Goal: Information Seeking & Learning: Learn about a topic

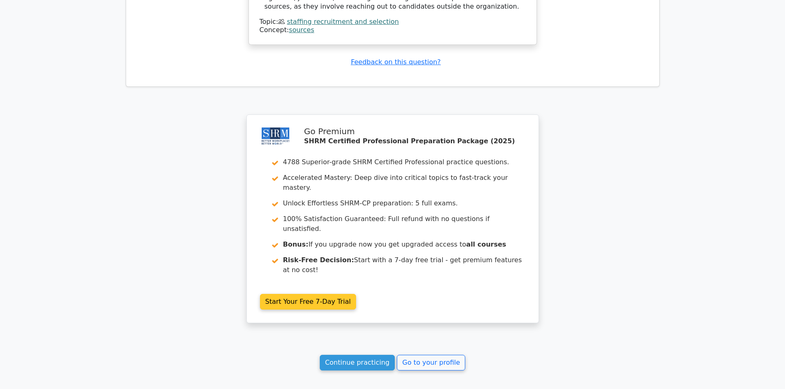
scroll to position [2331, 0]
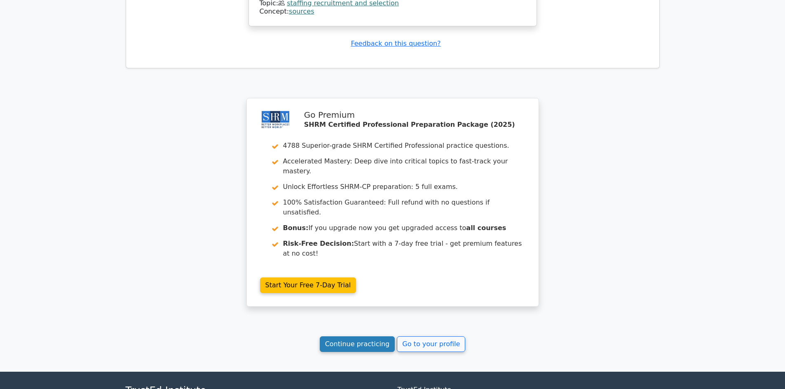
click at [363, 337] on link "Continue practicing" at bounding box center [357, 345] width 75 height 16
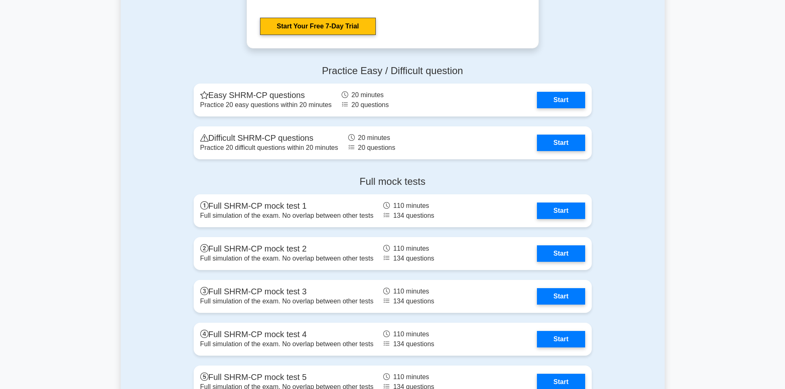
scroll to position [1607, 0]
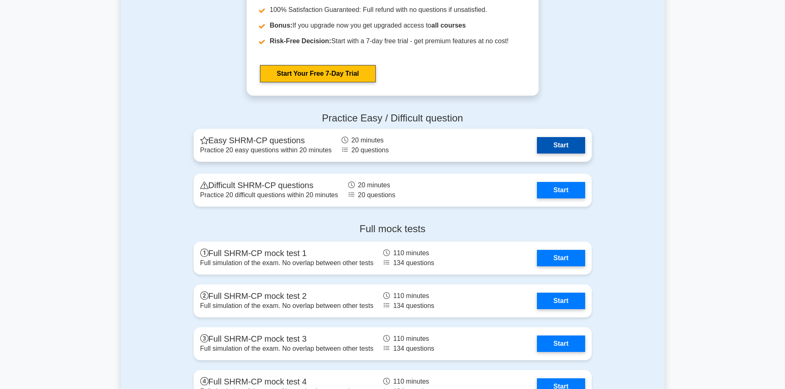
click at [560, 143] on link "Start" at bounding box center [561, 145] width 48 height 16
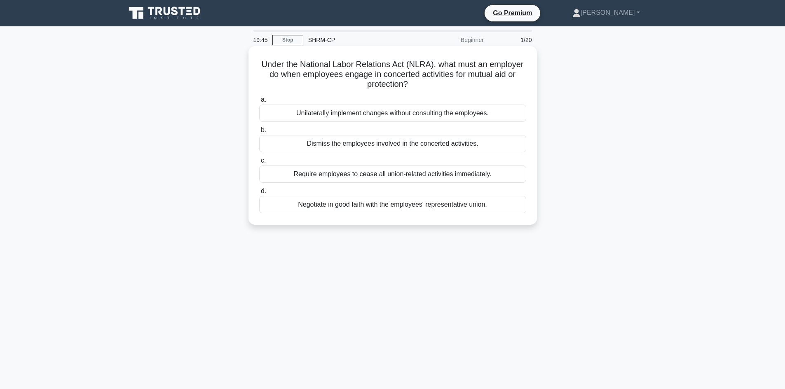
click at [398, 209] on div "Negotiate in good faith with the employees' representative union." at bounding box center [392, 204] width 267 height 17
click at [259, 194] on input "d. Negotiate in good faith with the employees' representative union." at bounding box center [259, 191] width 0 height 5
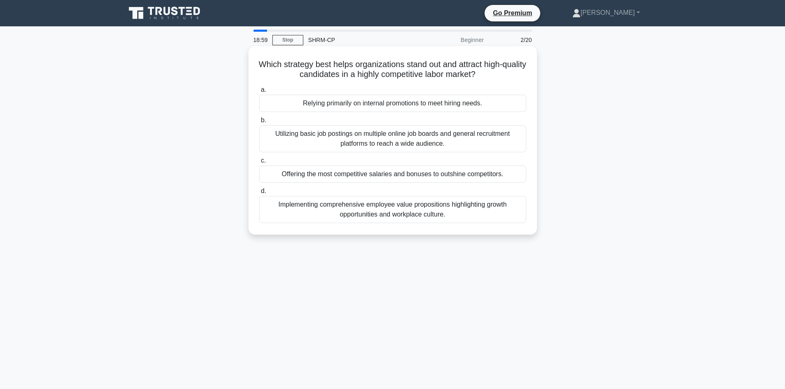
click at [415, 206] on div "Implementing comprehensive employee value propositions highlighting growth oppo…" at bounding box center [392, 209] width 267 height 27
click at [259, 194] on input "d. Implementing comprehensive employee value propositions highlighting growth o…" at bounding box center [259, 191] width 0 height 5
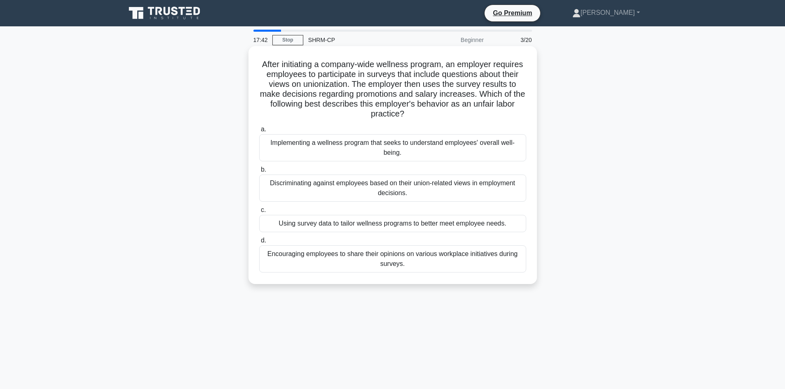
click at [425, 190] on div "Discriminating against employees based on their union-related views in employme…" at bounding box center [392, 188] width 267 height 27
click at [259, 173] on input "b. Discriminating against employees based on their union-related views in emplo…" at bounding box center [259, 169] width 0 height 5
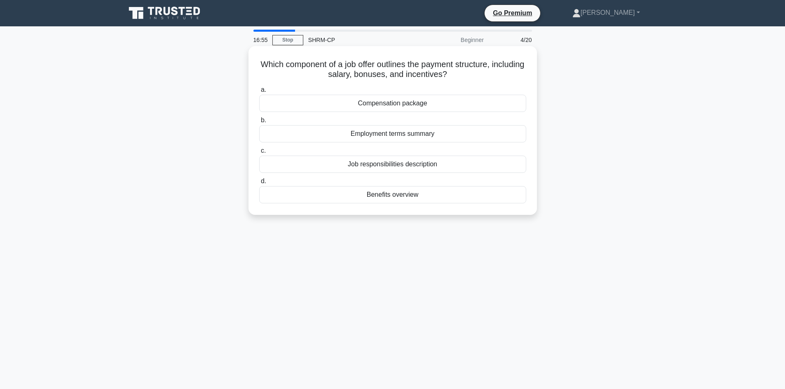
click at [405, 105] on div "Compensation package" at bounding box center [392, 103] width 267 height 17
click at [259, 93] on input "a. Compensation package" at bounding box center [259, 89] width 0 height 5
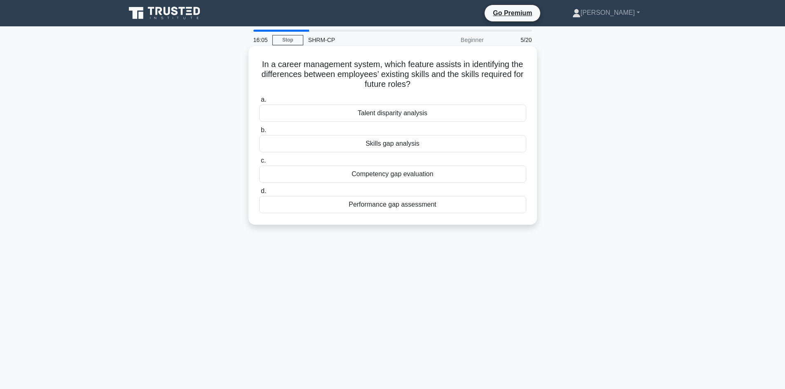
click at [389, 148] on div "Skills gap analysis" at bounding box center [392, 143] width 267 height 17
click at [259, 133] on input "b. Skills gap analysis" at bounding box center [259, 130] width 0 height 5
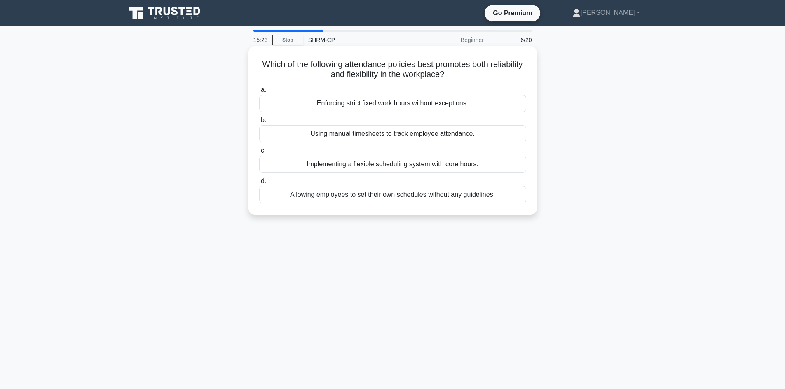
click at [387, 167] on div "Implementing a flexible scheduling system with core hours." at bounding box center [392, 164] width 267 height 17
click at [259, 154] on input "c. Implementing a flexible scheduling system with core hours." at bounding box center [259, 150] width 0 height 5
click at [442, 137] on div "Identifying gaps between current and required skills." at bounding box center [392, 133] width 267 height 17
click at [259, 123] on input "b. Identifying gaps between current and required skills." at bounding box center [259, 120] width 0 height 5
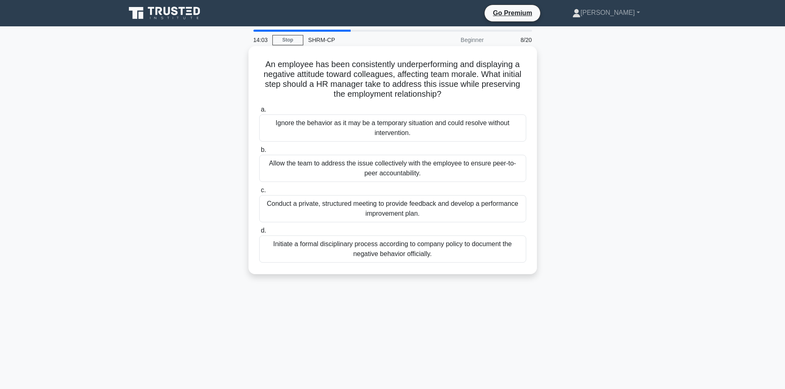
click at [394, 211] on div "Conduct a private, structured meeting to provide feedback and develop a perform…" at bounding box center [392, 208] width 267 height 27
click at [259, 193] on input "c. Conduct a private, structured meeting to provide feedback and develop a perf…" at bounding box center [259, 190] width 0 height 5
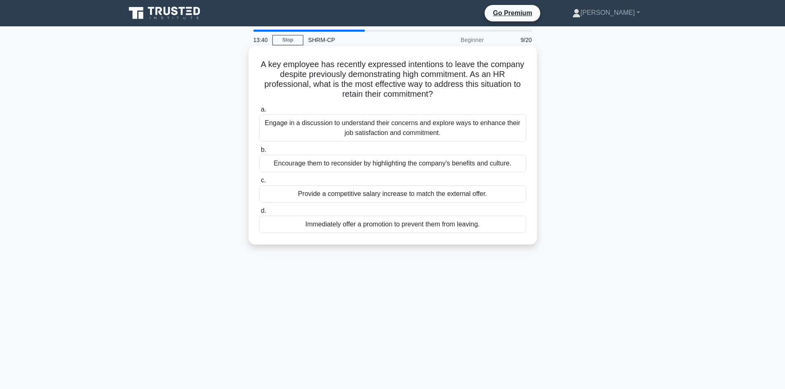
click at [389, 131] on div "Engage in a discussion to understand their concerns and explore ways to enhance…" at bounding box center [392, 128] width 267 height 27
click at [259, 112] on input "a. Engage in a discussion to understand their concerns and explore ways to enha…" at bounding box center [259, 109] width 0 height 5
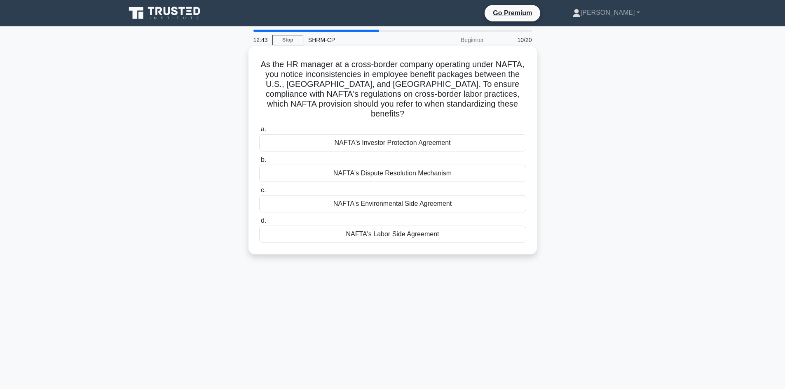
click at [400, 226] on div "NAFTA's Labor Side Agreement" at bounding box center [392, 234] width 267 height 17
click at [259, 224] on input "d. NAFTA's Labor Side Agreement" at bounding box center [259, 220] width 0 height 5
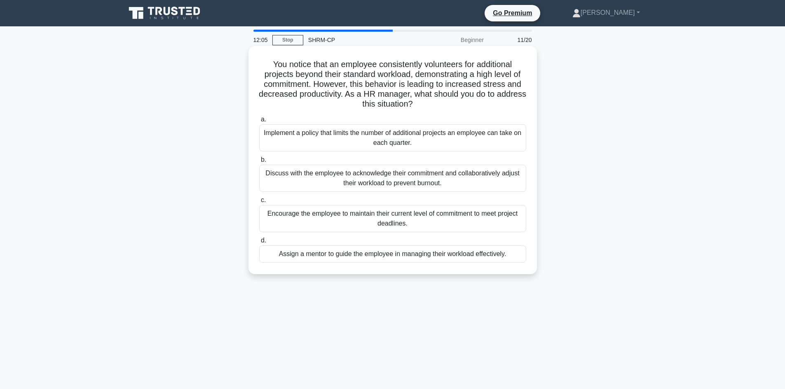
click at [397, 178] on div "Discuss with the employee to acknowledge their commitment and collaboratively a…" at bounding box center [392, 178] width 267 height 27
click at [259, 163] on input "b. Discuss with the employee to acknowledge their commitment and collaborativel…" at bounding box center [259, 159] width 0 height 5
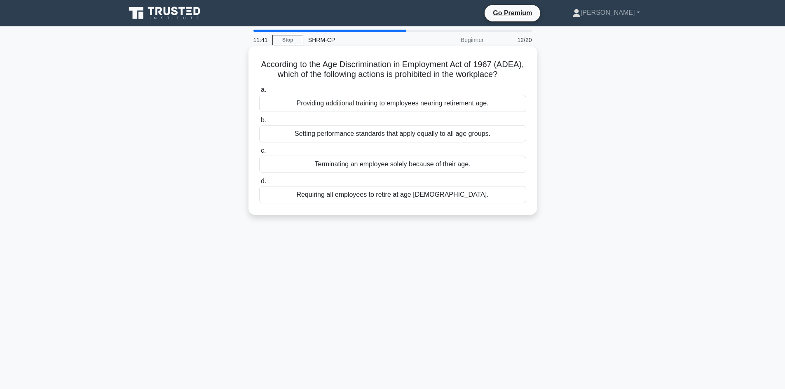
click at [403, 170] on div "Terminating an employee solely because of their age." at bounding box center [392, 164] width 267 height 17
click at [259, 154] on input "c. Terminating an employee solely because of their age." at bounding box center [259, 150] width 0 height 5
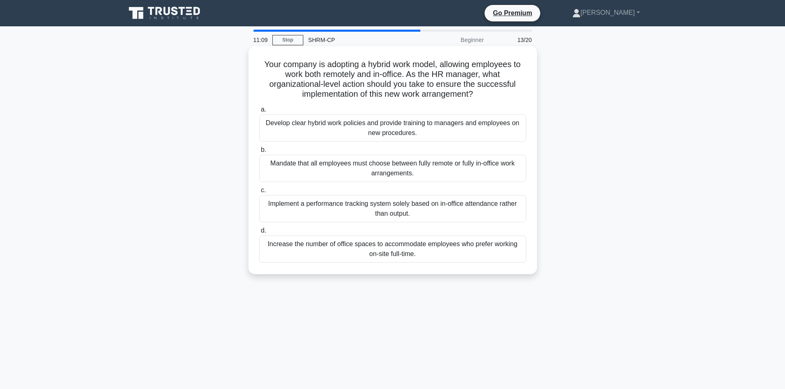
click at [396, 136] on div "Develop clear hybrid work policies and provide training to managers and employe…" at bounding box center [392, 128] width 267 height 27
click at [259, 112] on input "a. Develop clear hybrid work policies and provide training to managers and empl…" at bounding box center [259, 109] width 0 height 5
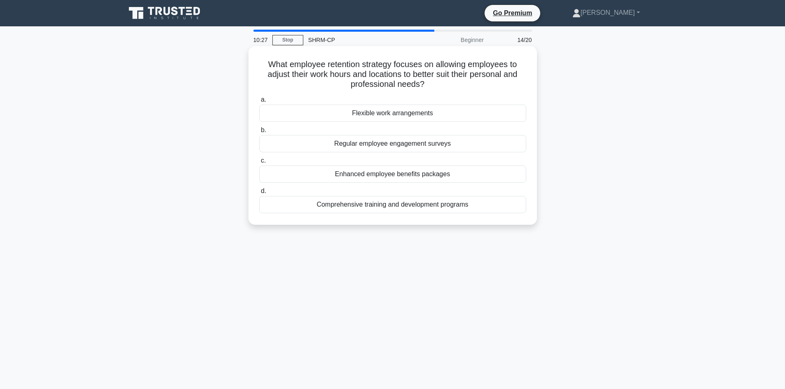
click at [402, 117] on div "Flexible work arrangements" at bounding box center [392, 113] width 267 height 17
click at [259, 103] on input "a. Flexible work arrangements" at bounding box center [259, 99] width 0 height 5
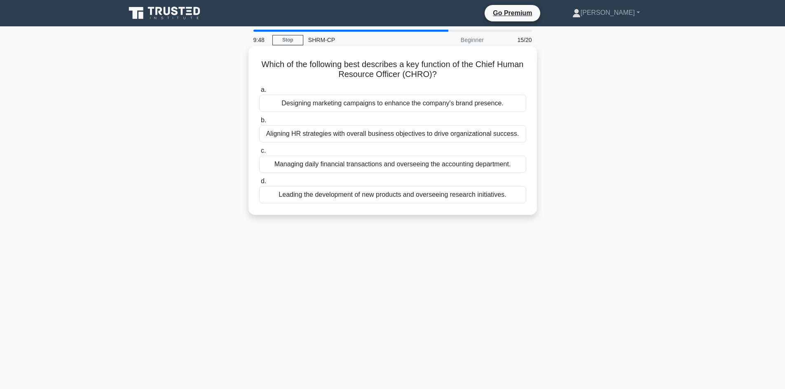
click at [414, 131] on div "Aligning HR strategies with overall business objectives to drive organizational…" at bounding box center [392, 133] width 267 height 17
click at [375, 131] on div "Aligning HR strategies with overall business objectives to drive organizational…" at bounding box center [392, 133] width 267 height 17
click at [489, 128] on div "Aligning HR strategies with overall business objectives to drive organizational…" at bounding box center [392, 133] width 267 height 17
click at [513, 134] on div "Aligning HR strategies with overall business objectives to drive organizational…" at bounding box center [392, 133] width 267 height 17
click at [259, 123] on input "b. Aligning HR strategies with overall business objectives to drive organizatio…" at bounding box center [259, 120] width 0 height 5
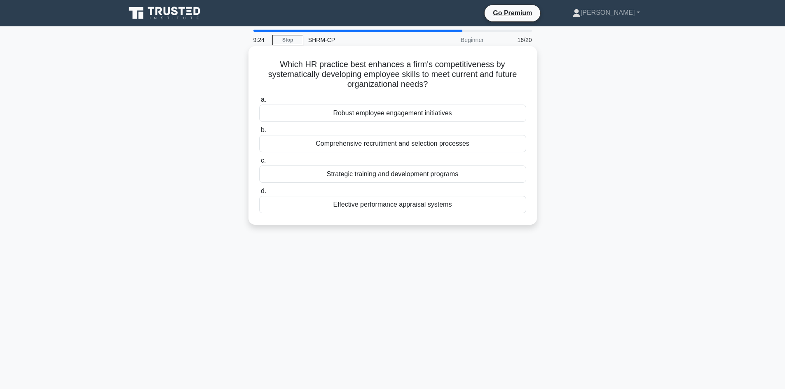
click at [420, 114] on div "Robust employee engagement initiatives" at bounding box center [392, 113] width 267 height 17
click at [259, 103] on input "a. Robust employee engagement initiatives" at bounding box center [259, 99] width 0 height 5
click at [410, 176] on div "Emphasis on collaboration and community" at bounding box center [392, 174] width 267 height 17
click at [259, 164] on input "c. Emphasis on collaboration and community" at bounding box center [259, 160] width 0 height 5
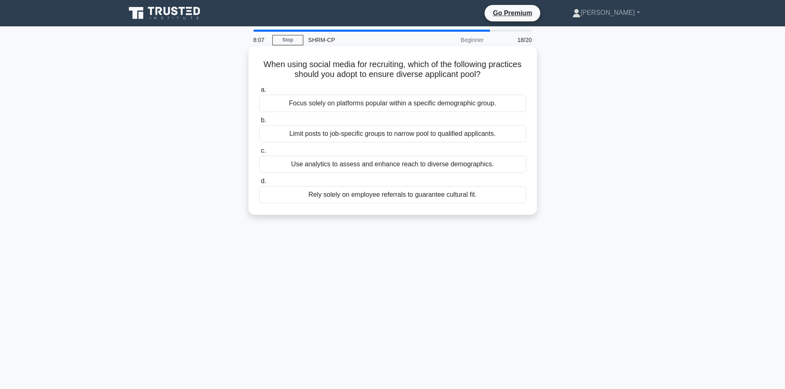
click at [393, 166] on div "Use analytics to assess and enhance reach to diverse demographics." at bounding box center [392, 164] width 267 height 17
click at [259, 154] on input "c. Use analytics to assess and enhance reach to diverse demographics." at bounding box center [259, 150] width 0 height 5
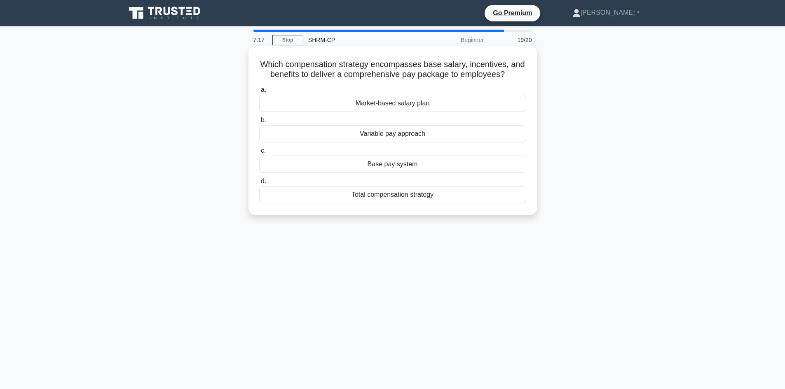
click at [405, 104] on div "Market-based salary plan" at bounding box center [392, 103] width 267 height 17
click at [259, 93] on input "a. Market-based salary plan" at bounding box center [259, 89] width 0 height 5
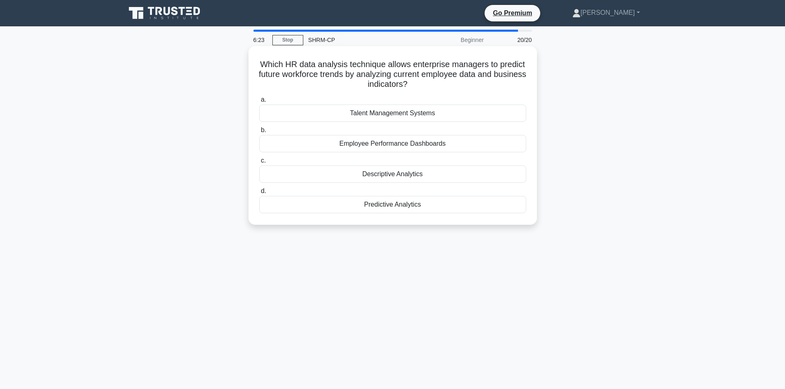
click at [402, 202] on div "Predictive Analytics" at bounding box center [392, 204] width 267 height 17
click at [259, 194] on input "d. Predictive Analytics" at bounding box center [259, 191] width 0 height 5
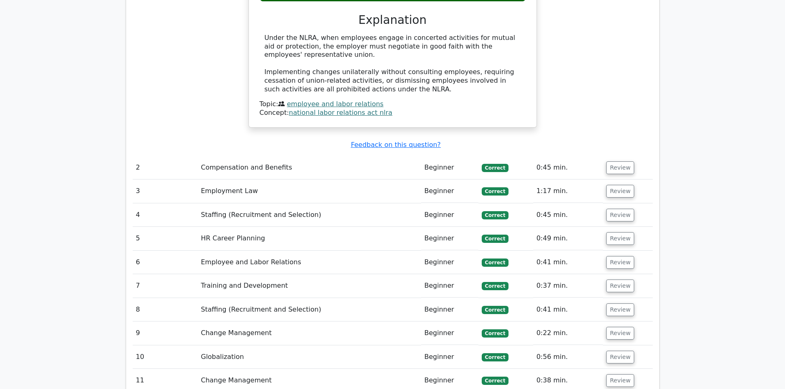
scroll to position [989, 0]
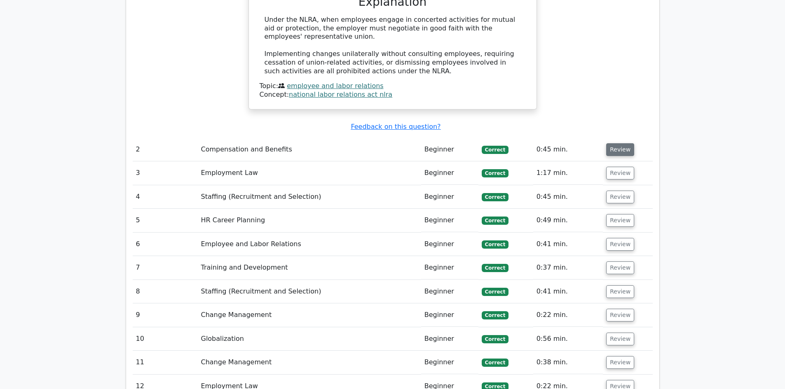
click at [616, 143] on button "Review" at bounding box center [620, 149] width 28 height 13
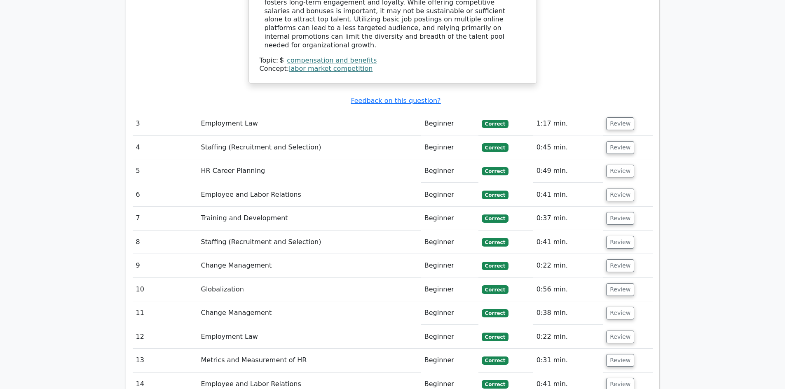
scroll to position [1401, 0]
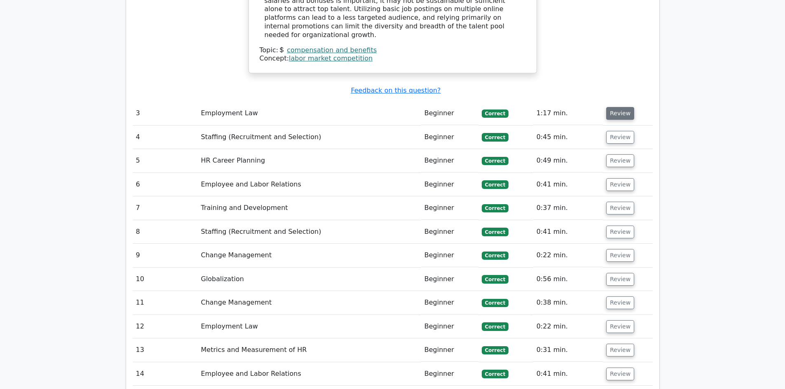
click at [623, 107] on button "Review" at bounding box center [620, 113] width 28 height 13
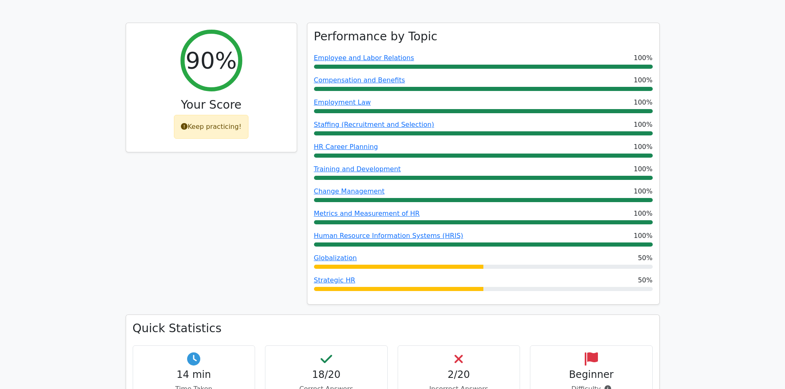
scroll to position [315, 0]
